Goal: Communication & Community: Answer question/provide support

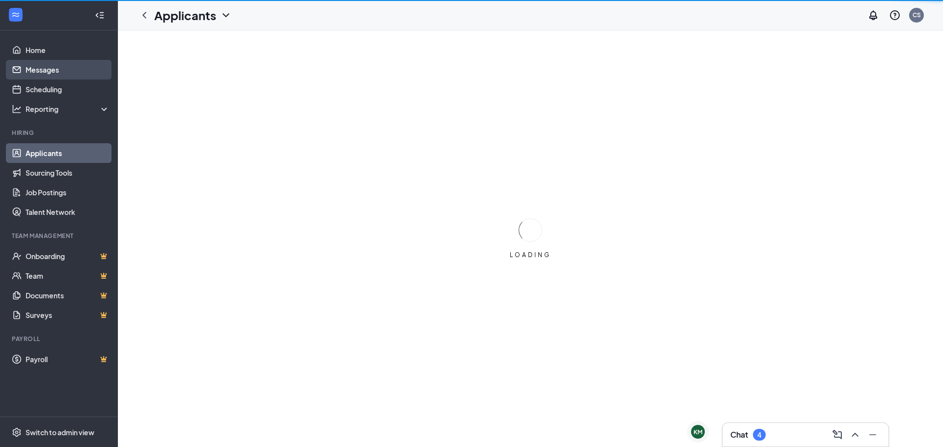
click at [33, 62] on link "Messages" at bounding box center [68, 70] width 84 height 20
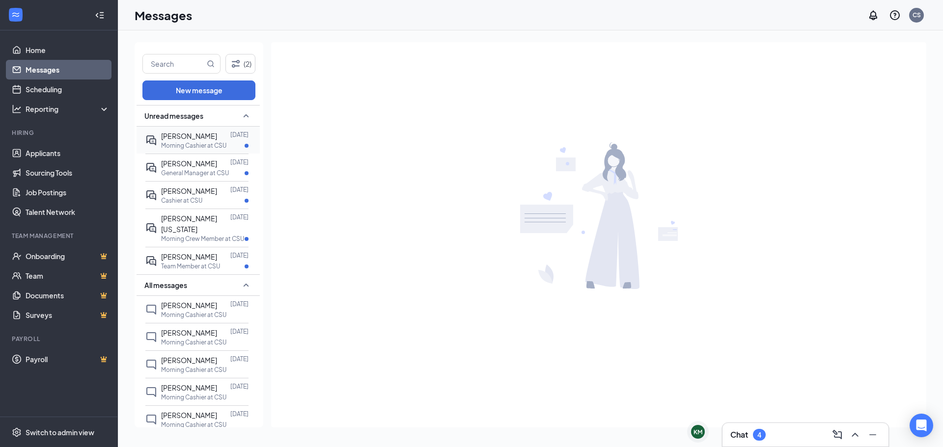
click at [174, 142] on p "Morning Cashier at CSU" at bounding box center [193, 145] width 65 height 8
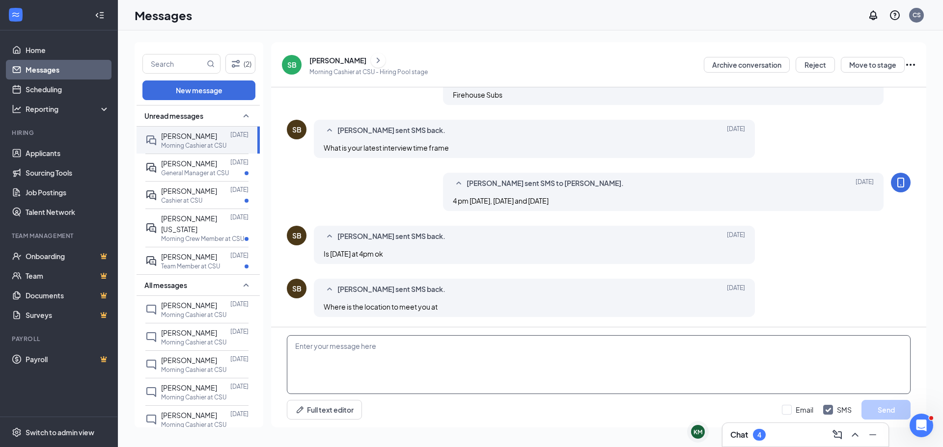
click at [358, 345] on textarea at bounding box center [599, 364] width 624 height 59
type textarea "8"
type textarea "g"
type textarea "Good Morning [PERSON_NAME], [STREET_ADDRESS]"
click at [886, 406] on button "Send" at bounding box center [885, 410] width 49 height 20
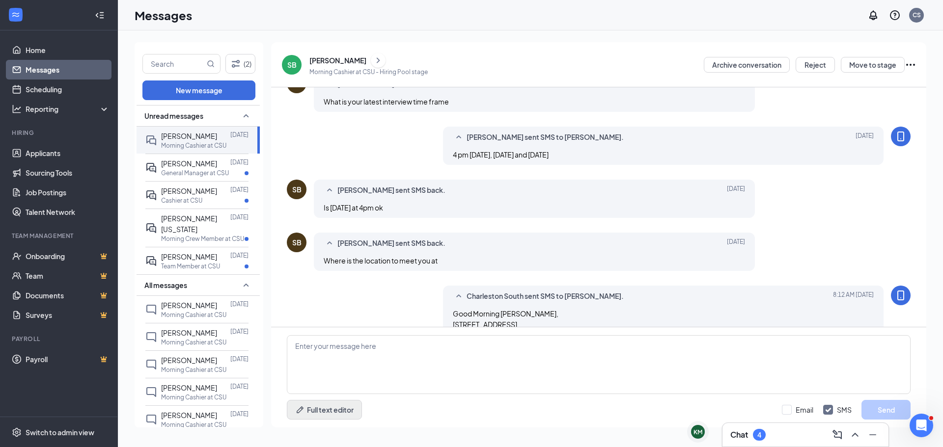
scroll to position [360, 0]
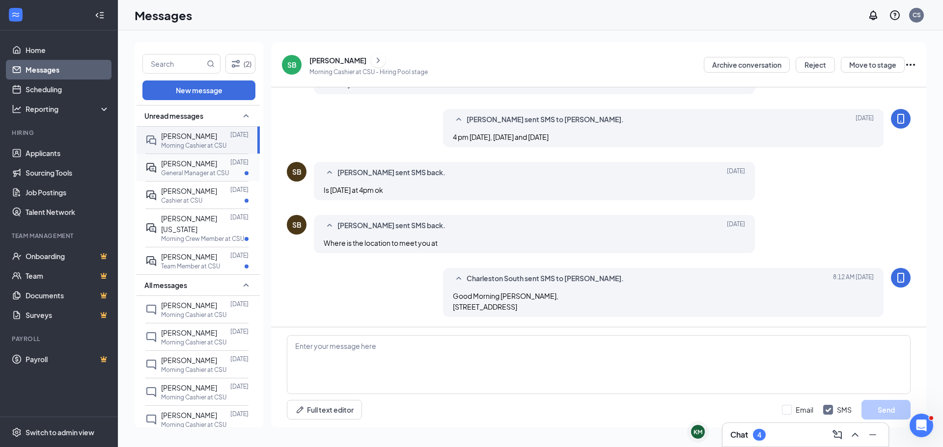
click at [180, 165] on span "[PERSON_NAME]" at bounding box center [189, 163] width 56 height 9
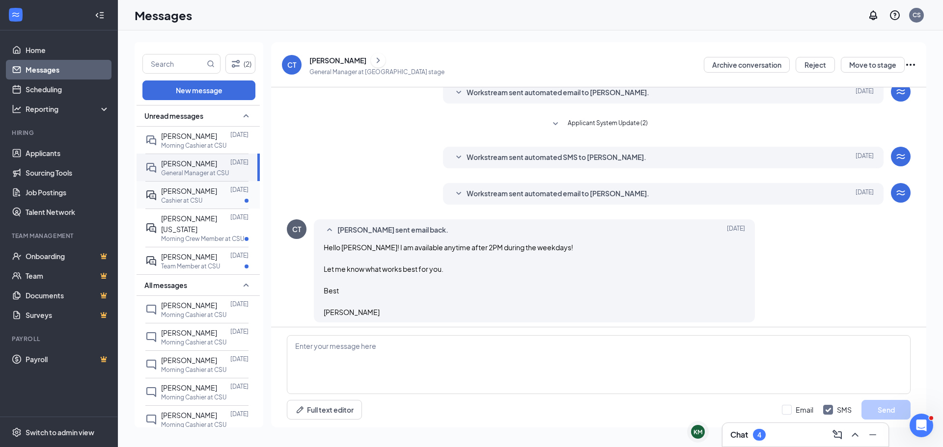
scroll to position [269, 0]
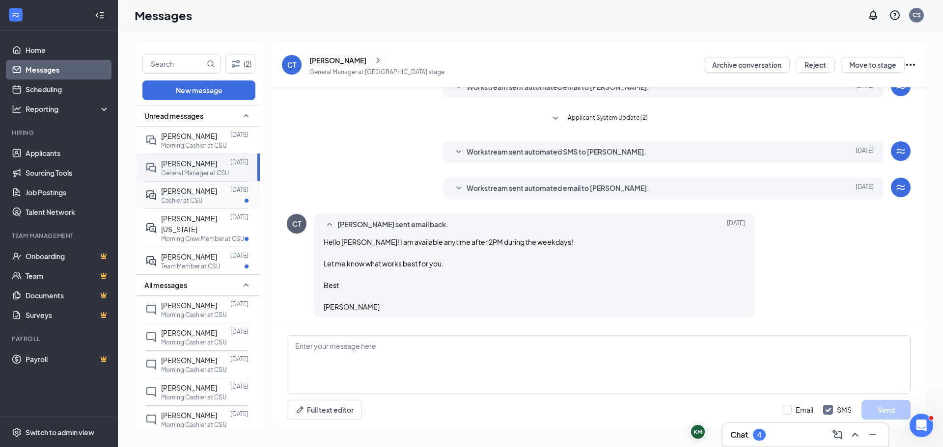
click at [176, 197] on p "Cashier at CSU" at bounding box center [181, 200] width 41 height 8
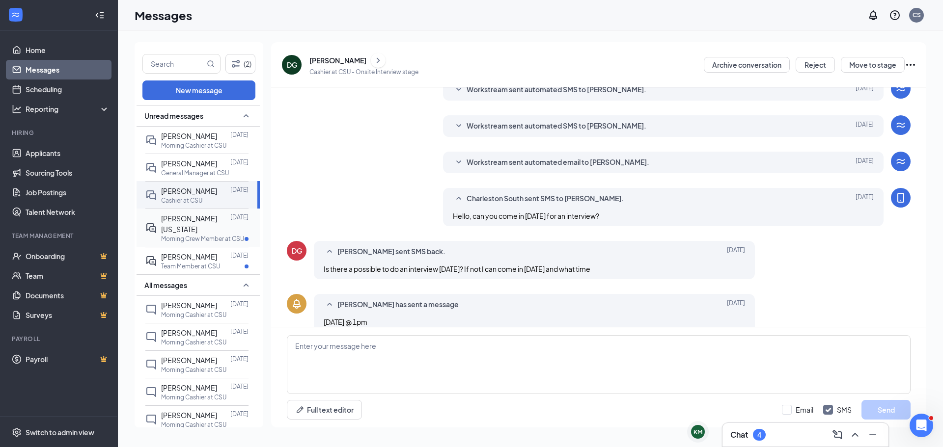
scroll to position [158, 0]
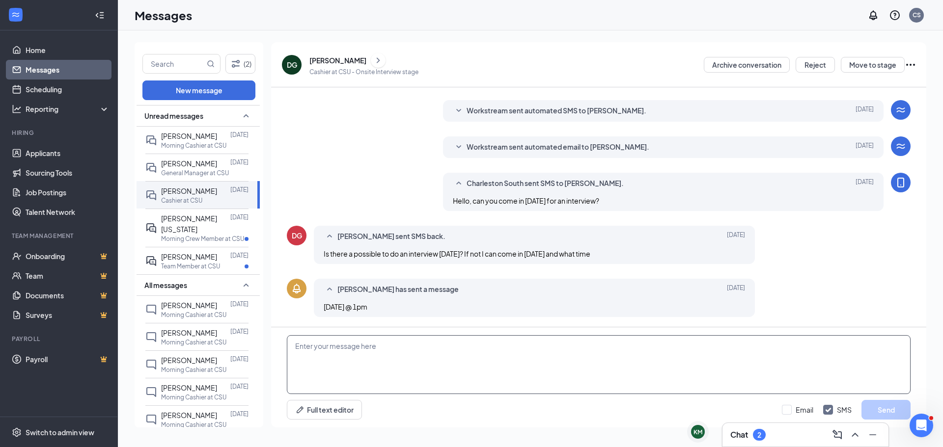
click at [311, 338] on textarea at bounding box center [599, 364] width 624 height 59
type textarea "1pm [DATE] works perfect"
click at [889, 411] on button "Send" at bounding box center [885, 410] width 49 height 20
click at [184, 235] on p "Morning Crew Member at CSU" at bounding box center [202, 239] width 83 height 8
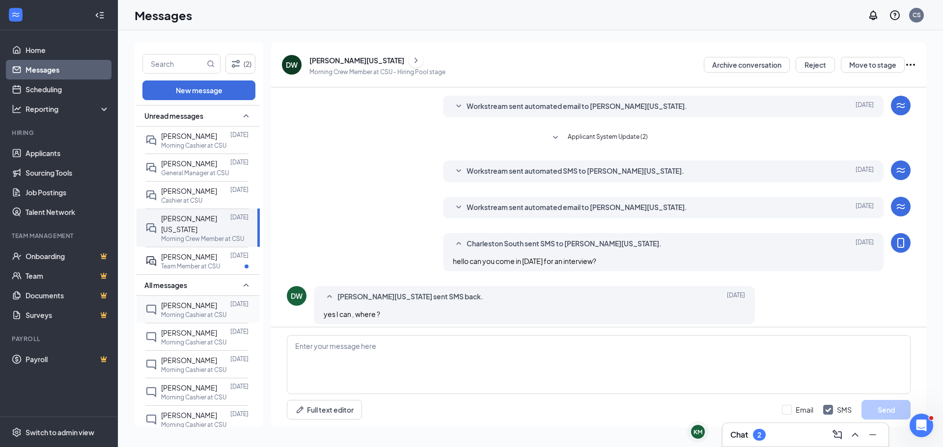
scroll to position [136, 0]
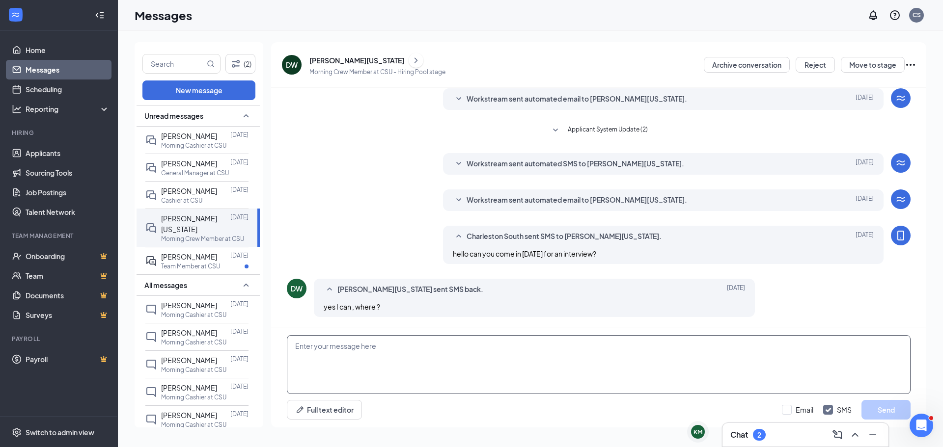
click at [386, 335] on textarea at bounding box center [599, 364] width 624 height 59
click at [295, 339] on textarea "[STREET_ADDRESS]" at bounding box center [599, 364] width 624 height 59
type textarea "Can you do 10 am? [STREET_ADDRESS]"
click at [879, 413] on button "Send" at bounding box center [885, 410] width 49 height 20
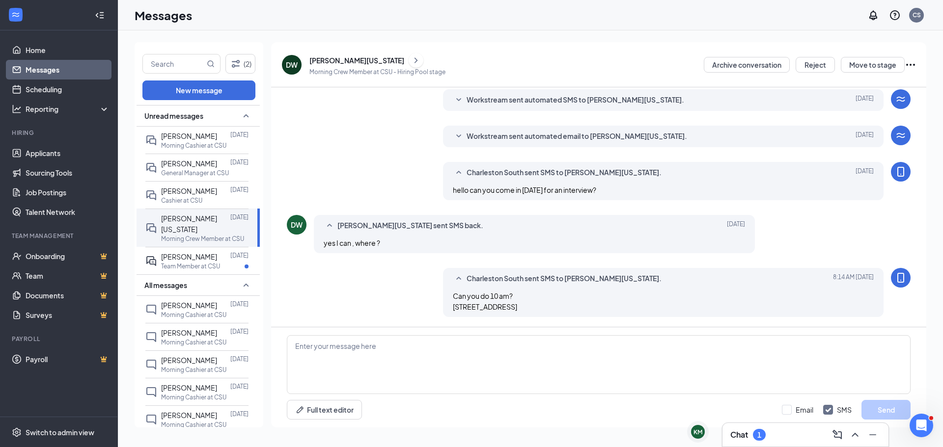
scroll to position [222, 0]
click at [167, 268] on p "Team Member at CSU" at bounding box center [190, 266] width 59 height 8
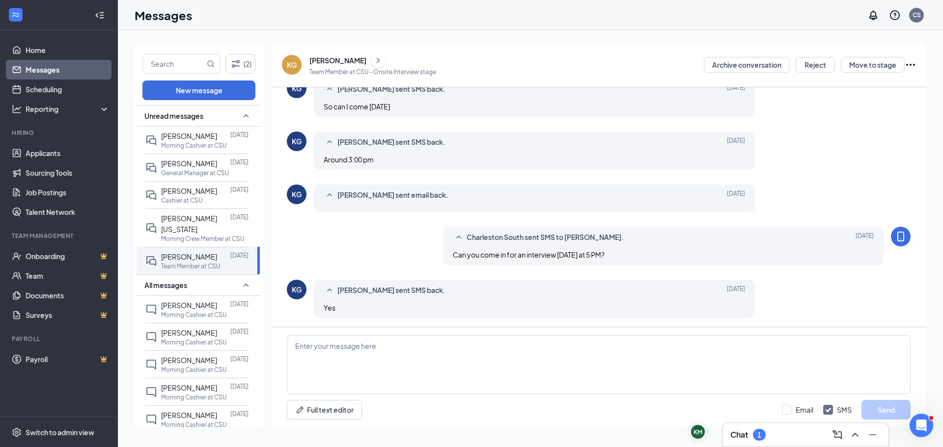
scroll to position [244, 0]
click at [297, 350] on textarea at bounding box center [599, 364] width 624 height 59
type textarea "o"
type textarea "O"
